Goal: Information Seeking & Learning: Learn about a topic

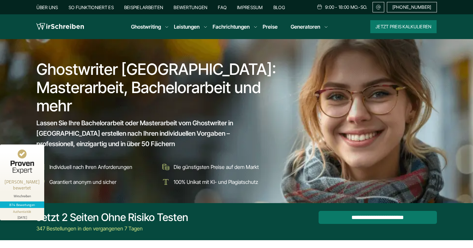
click at [222, 10] on div "Über uns So funktioniert es Beispielarbeiten Bewertungen FAQ Impressum Blog 9:0…" at bounding box center [236, 7] width 401 height 10
click at [221, 6] on link "FAQ" at bounding box center [222, 8] width 9 height 6
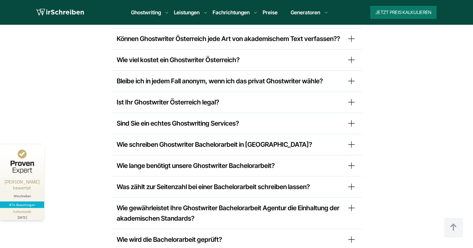
scroll to position [5141, 0]
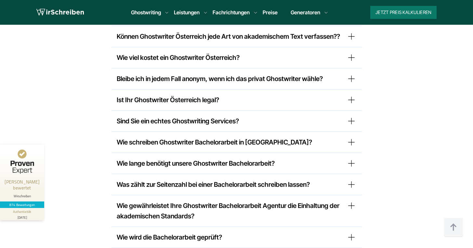
click at [299, 179] on summary "Was zählt zur Seitenzahl bei einer Bachelorarbeit schreiben lassen?" at bounding box center [237, 184] width 240 height 10
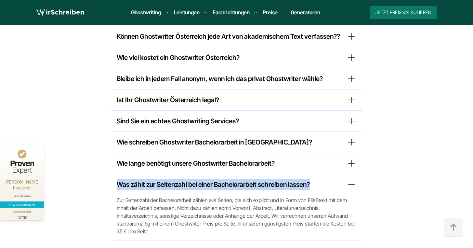
drag, startPoint x: 314, startPoint y: 129, endPoint x: 116, endPoint y: 122, distance: 197.8
click at [117, 179] on summary "Was zählt zur Seitenzahl bei einer Bachelorarbeit schreiben lassen?" at bounding box center [237, 184] width 240 height 10
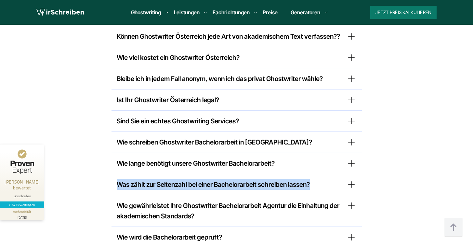
copy summary "Was zählt zur Seitenzahl bei einer Bachelorarbeit schreiben lassen?"
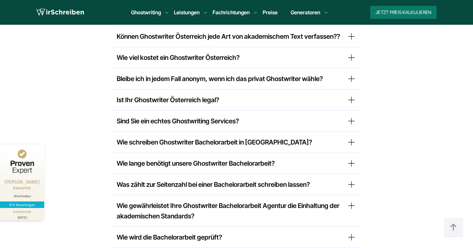
click at [347, 232] on summary "Wie wird die Bachelorarbeit geprüft?" at bounding box center [237, 237] width 240 height 10
click at [293, 179] on summary "Was zählt zur Seitenzahl bei einer Bachelorarbeit schreiben lassen?" at bounding box center [237, 184] width 240 height 10
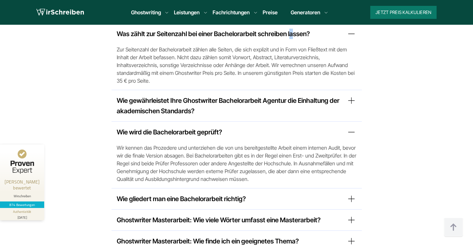
scroll to position [5294, 0]
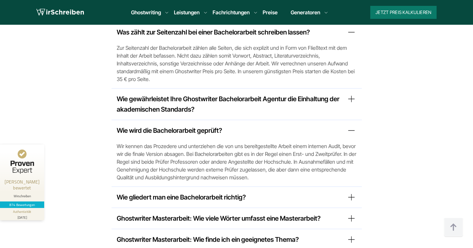
click at [297, 192] on summary "Wie gliedert man eine Bachelorarbeit richtig?" at bounding box center [237, 197] width 240 height 10
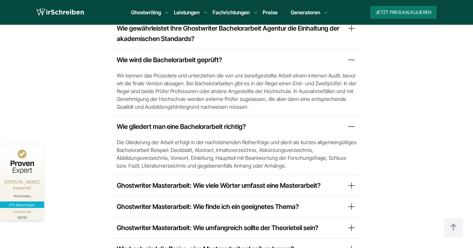
scroll to position [5367, 0]
